Goal: Task Accomplishment & Management: Use online tool/utility

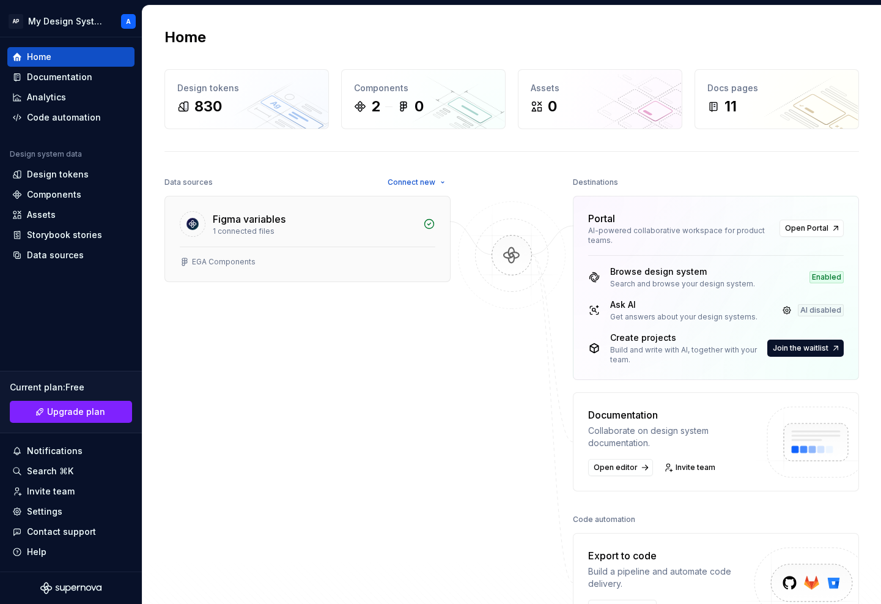
click at [400, 261] on div "EGA Components" at bounding box center [308, 262] width 256 height 10
click at [407, 178] on span "Connect new" at bounding box center [412, 182] width 48 height 10
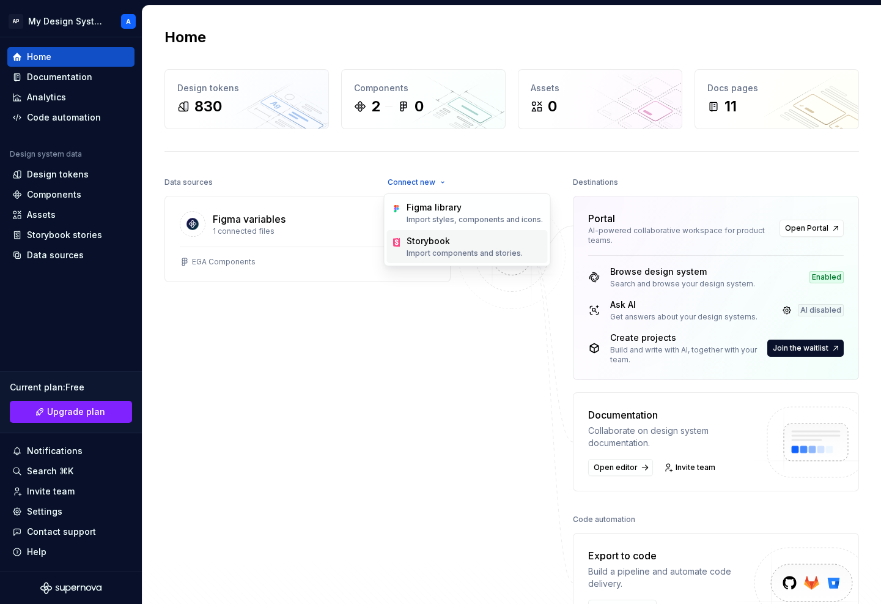
click at [440, 248] on div "Storybook Import components and stories." at bounding box center [465, 246] width 116 height 23
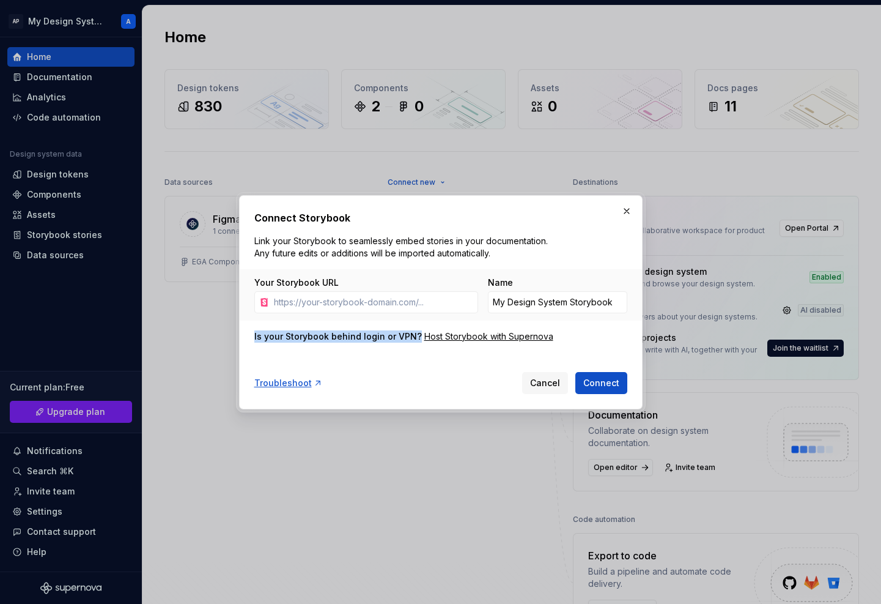
drag, startPoint x: 252, startPoint y: 334, endPoint x: 413, endPoint y: 336, distance: 160.8
click at [413, 336] on div "Connect Storybook Link your Storybook to seamlessly embed stories in your docum…" at bounding box center [441, 302] width 404 height 214
click at [413, 341] on div "Is your Storybook behind login or VPN?" at bounding box center [338, 336] width 168 height 12
drag, startPoint x: 254, startPoint y: 338, endPoint x: 577, endPoint y: 338, distance: 322.9
click at [577, 338] on div "Is your Storybook behind login or VPN? Host Storybook with Supernova" at bounding box center [440, 336] width 373 height 12
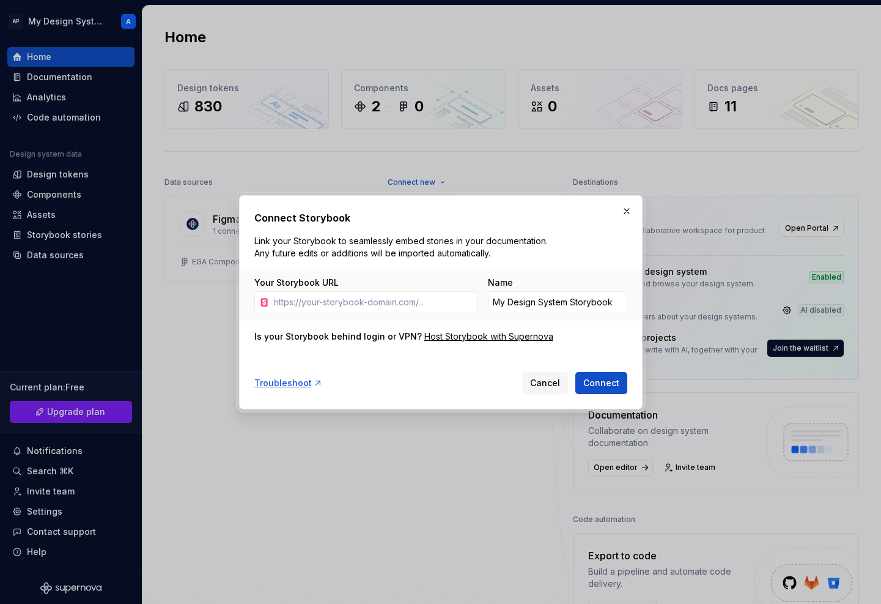
click at [577, 338] on div "Is your Storybook behind login or VPN? Host Storybook with Supernova" at bounding box center [440, 336] width 373 height 12
drag, startPoint x: 252, startPoint y: 333, endPoint x: 413, endPoint y: 341, distance: 161.0
click at [413, 341] on div "Connect Storybook Link your Storybook to seamlessly embed stories in your docum…" at bounding box center [441, 302] width 404 height 214
click at [413, 341] on div "Is your Storybook behind login or VPN?" at bounding box center [338, 336] width 168 height 12
drag, startPoint x: 413, startPoint y: 337, endPoint x: 250, endPoint y: 336, distance: 163.3
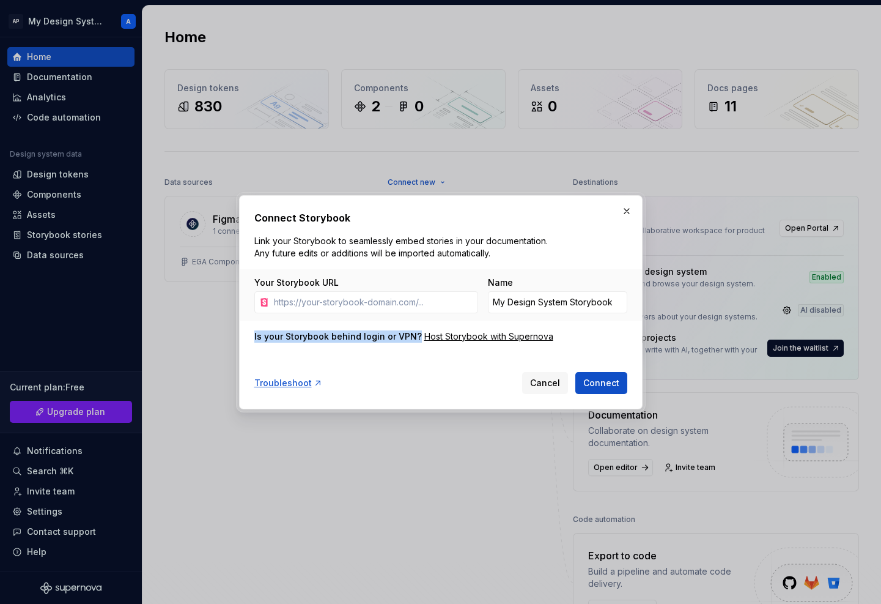
click at [250, 336] on div "Connect Storybook Link your Storybook to seamlessly embed stories in your docum…" at bounding box center [441, 302] width 404 height 214
drag, startPoint x: 251, startPoint y: 336, endPoint x: 413, endPoint y: 339, distance: 161.5
click at [413, 339] on div "Connect Storybook Link your Storybook to seamlessly embed stories in your docum…" at bounding box center [441, 302] width 404 height 214
click at [413, 339] on div "Is your Storybook behind login or VPN?" at bounding box center [338, 336] width 168 height 12
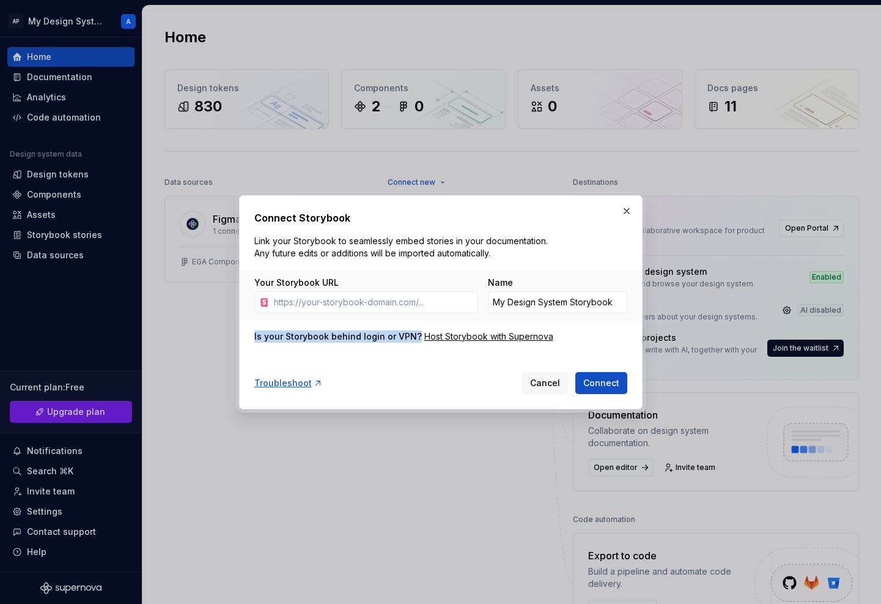
drag, startPoint x: 414, startPoint y: 338, endPoint x: 253, endPoint y: 337, distance: 161.4
click at [253, 337] on div "Connect Storybook Link your Storybook to seamlessly embed stories in your docum…" at bounding box center [441, 302] width 404 height 214
drag, startPoint x: 253, startPoint y: 335, endPoint x: 413, endPoint y: 336, distance: 160.8
click at [413, 336] on div "Connect Storybook Link your Storybook to seamlessly embed stories in your docum…" at bounding box center [441, 302] width 404 height 214
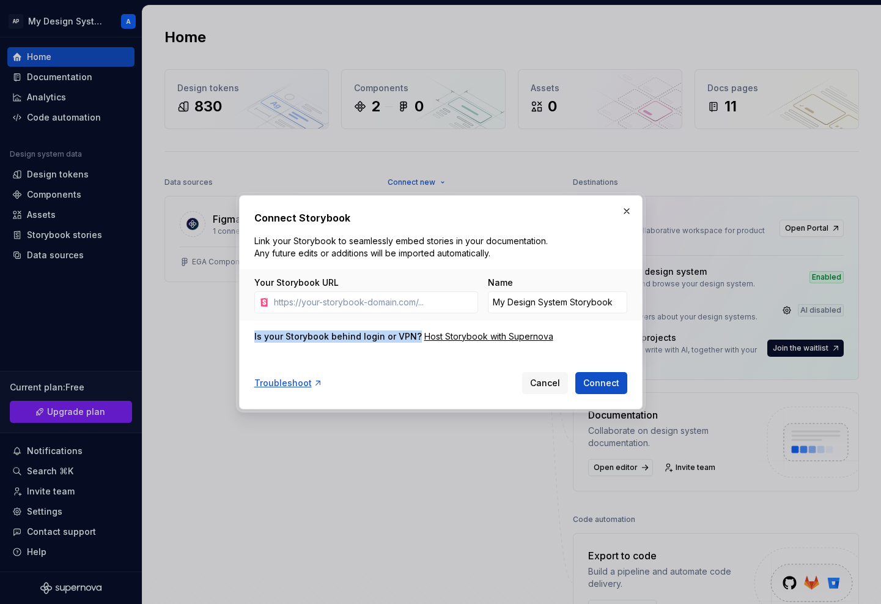
click at [413, 336] on div "Is your Storybook behind login or VPN?" at bounding box center [338, 336] width 168 height 12
drag, startPoint x: 413, startPoint y: 336, endPoint x: 248, endPoint y: 338, distance: 165.1
click at [248, 338] on div "Connect Storybook Link your Storybook to seamlessly embed stories in your docum…" at bounding box center [441, 302] width 404 height 214
drag, startPoint x: 252, startPoint y: 336, endPoint x: 412, endPoint y: 340, distance: 160.3
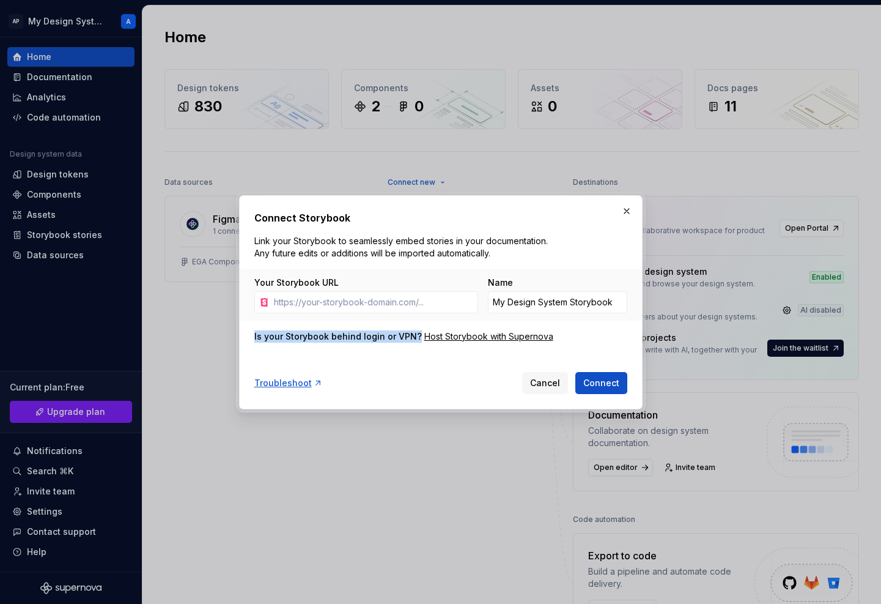
click at [412, 340] on div "Connect Storybook Link your Storybook to seamlessly embed stories in your docum…" at bounding box center [441, 302] width 404 height 214
click at [412, 340] on div "Is your Storybook behind login or VPN?" at bounding box center [338, 336] width 168 height 12
drag, startPoint x: 253, startPoint y: 338, endPoint x: 410, endPoint y: 339, distance: 157.2
click at [410, 339] on div "Connect Storybook Link your Storybook to seamlessly embed stories in your docum…" at bounding box center [441, 302] width 404 height 214
click at [400, 336] on div "Is your Storybook behind login or VPN?" at bounding box center [338, 336] width 168 height 12
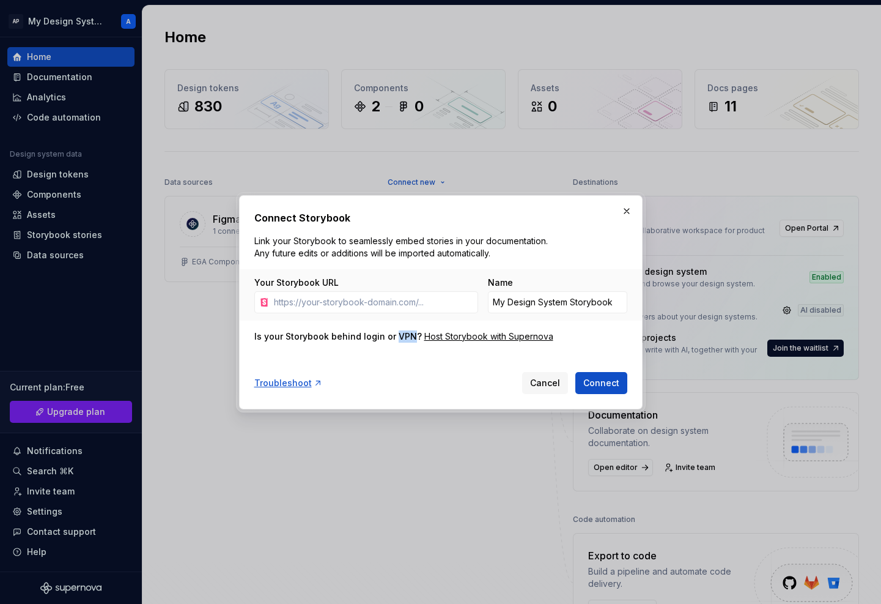
click at [400, 336] on div "Is your Storybook behind login or VPN?" at bounding box center [338, 336] width 168 height 12
click at [371, 337] on div "Is your Storybook behind login or VPN?" at bounding box center [338, 336] width 168 height 12
click at [562, 333] on div "Is your Storybook behind login or VPN? Host Storybook with Supernova" at bounding box center [440, 336] width 373 height 12
drag, startPoint x: 253, startPoint y: 336, endPoint x: 413, endPoint y: 335, distance: 159.6
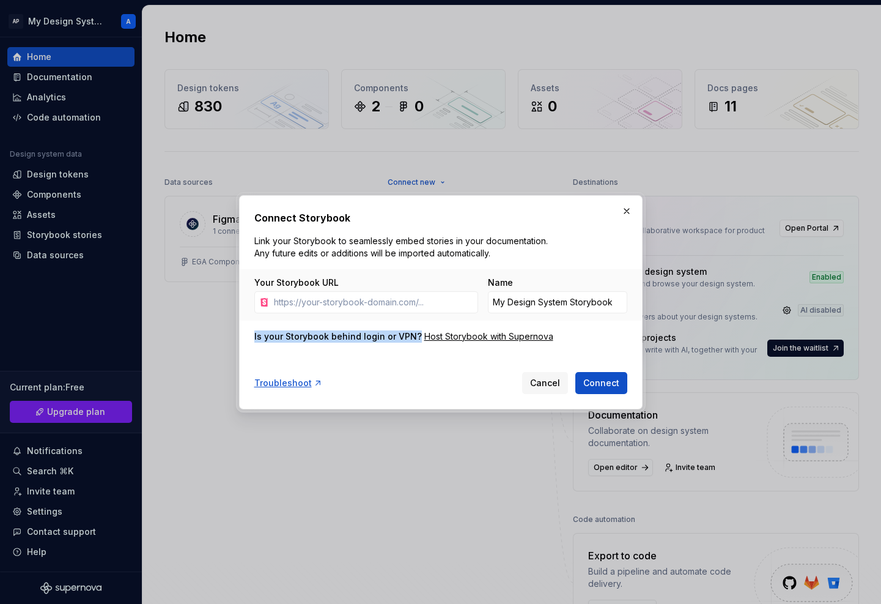
click at [413, 335] on div "Connect Storybook Link your Storybook to seamlessly embed stories in your docum…" at bounding box center [441, 302] width 404 height 214
click at [413, 335] on div "Is your Storybook behind login or VPN?" at bounding box center [338, 336] width 168 height 12
drag, startPoint x: 413, startPoint y: 335, endPoint x: 246, endPoint y: 335, distance: 166.9
click at [246, 335] on div "Connect Storybook Link your Storybook to seamlessly embed stories in your docum…" at bounding box center [441, 302] width 404 height 214
click at [256, 335] on div "Is your Storybook behind login or VPN?" at bounding box center [338, 336] width 168 height 12
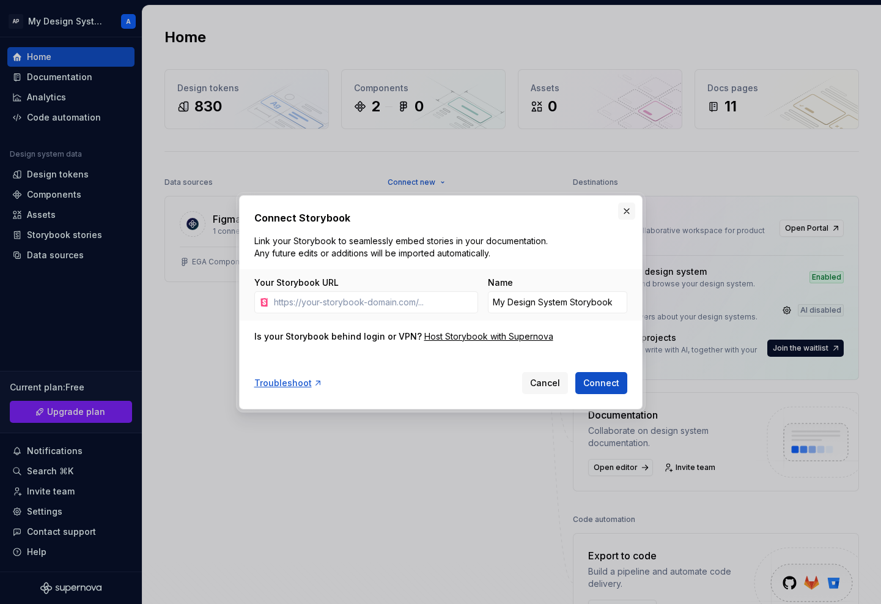
click at [625, 212] on button "button" at bounding box center [626, 210] width 17 height 17
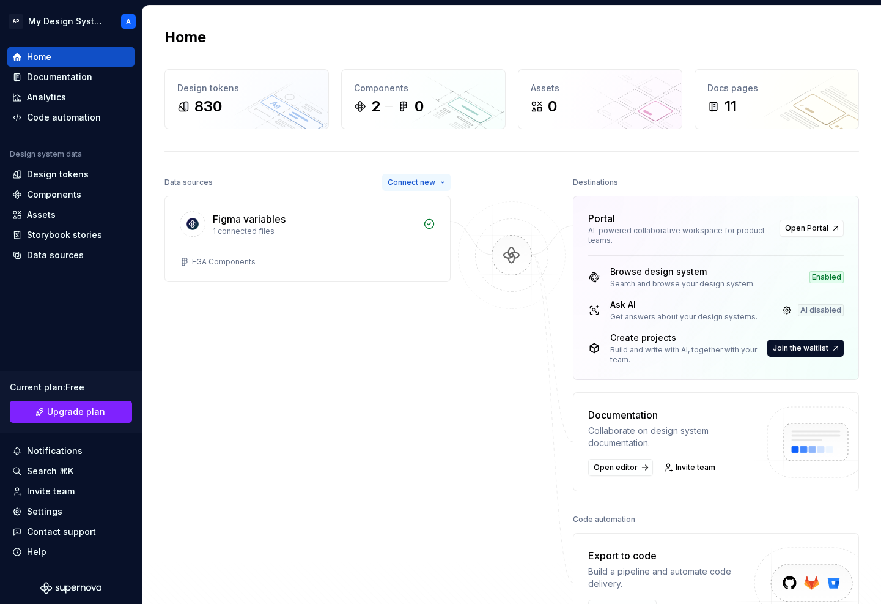
click at [433, 183] on span "Connect new" at bounding box center [412, 182] width 48 height 10
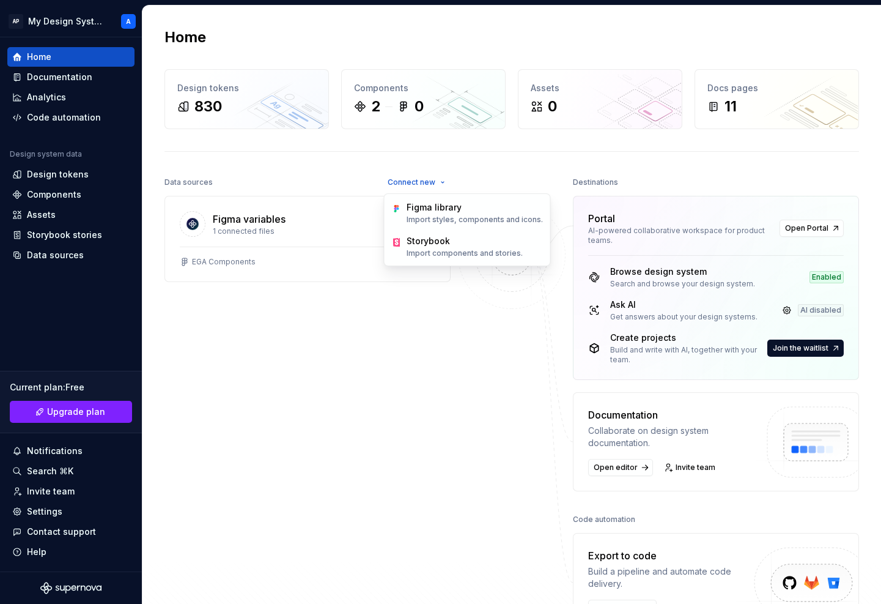
click at [464, 181] on div at bounding box center [512, 403] width 122 height 458
click at [470, 182] on div at bounding box center [512, 403] width 122 height 458
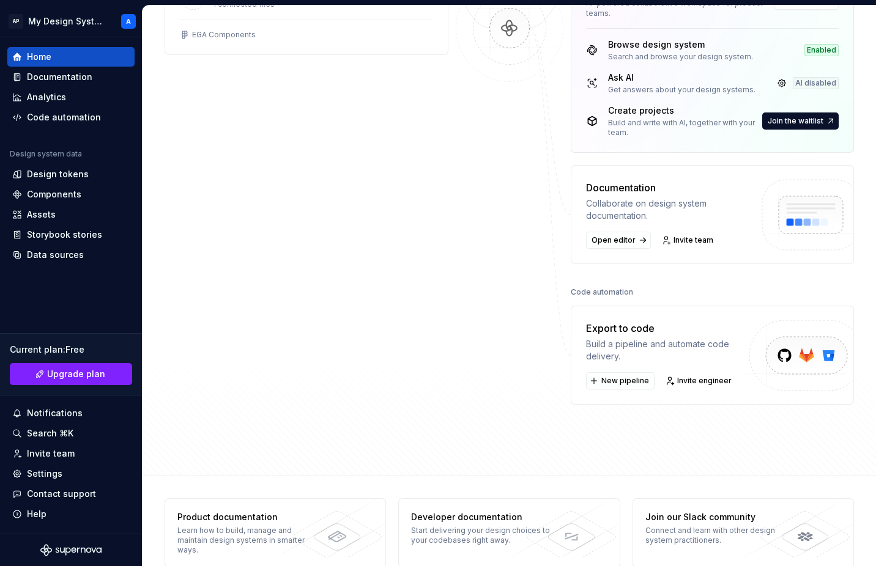
scroll to position [251, 0]
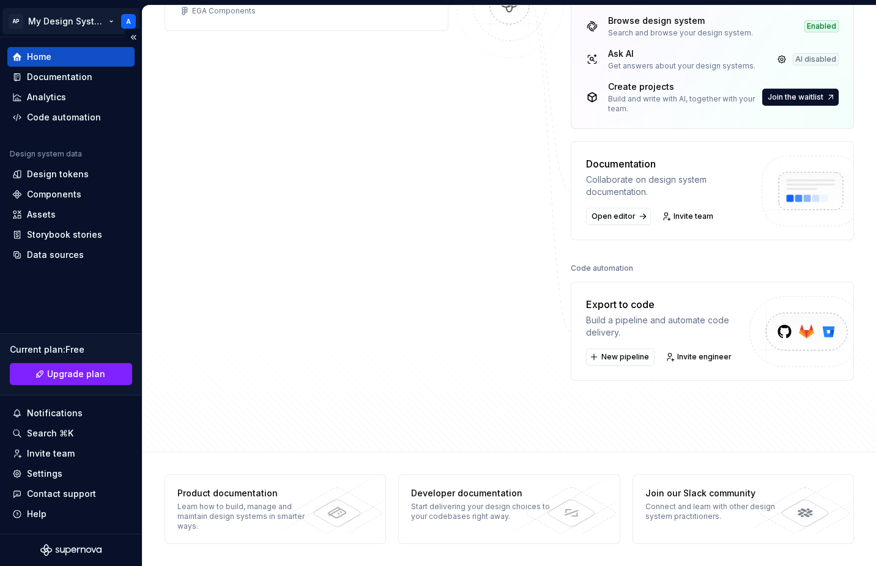
click at [67, 20] on html "AP My Design System A Home Documentation Analytics Code automation Design syste…" at bounding box center [438, 283] width 876 height 566
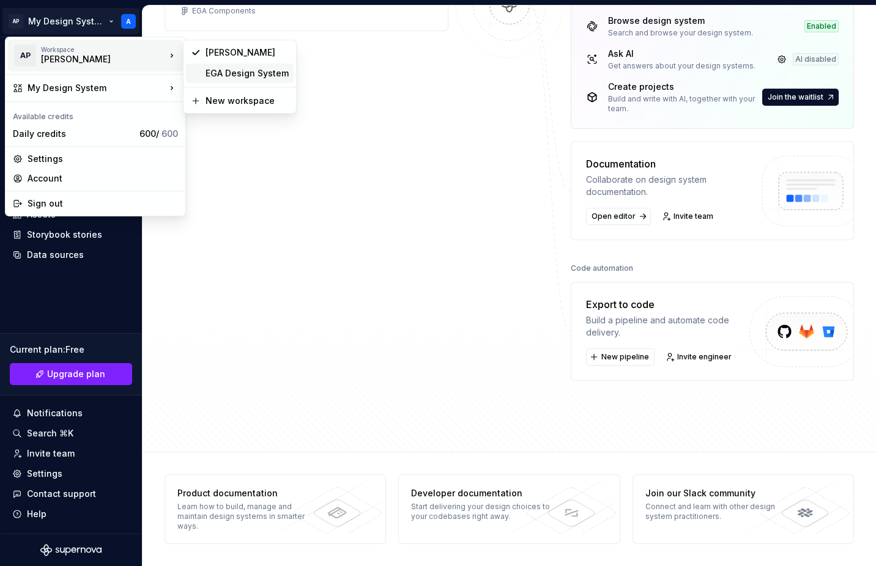
click at [256, 70] on div "EGA Design System" at bounding box center [246, 73] width 83 height 12
